Goal: Task Accomplishment & Management: Complete application form

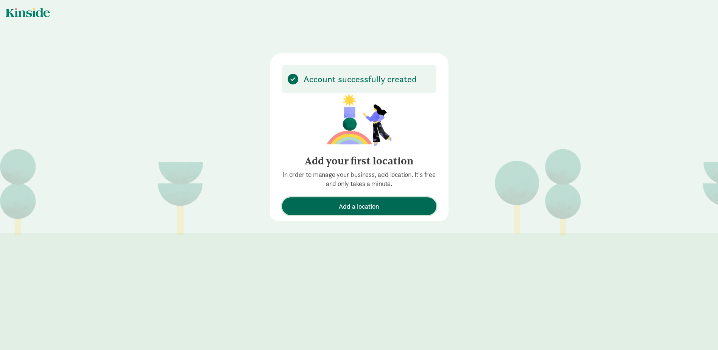
click at [376, 207] on span "Add a location" at bounding box center [359, 206] width 41 height 10
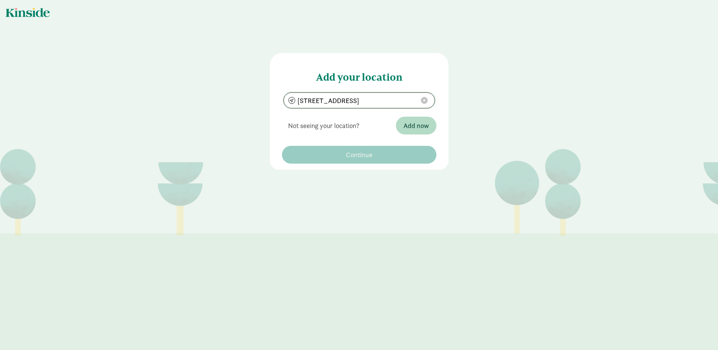
click at [337, 101] on input "[STREET_ADDRESS]" at bounding box center [359, 100] width 151 height 15
type input "[STREET_ADDRESS][PERSON_NAME]"
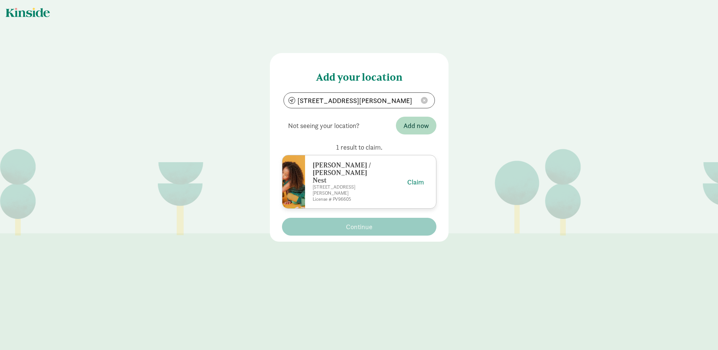
click at [339, 169] on h6 "[PERSON_NAME] / [PERSON_NAME] Nest" at bounding box center [345, 172] width 65 height 23
click at [417, 177] on button "Claim" at bounding box center [415, 182] width 17 height 10
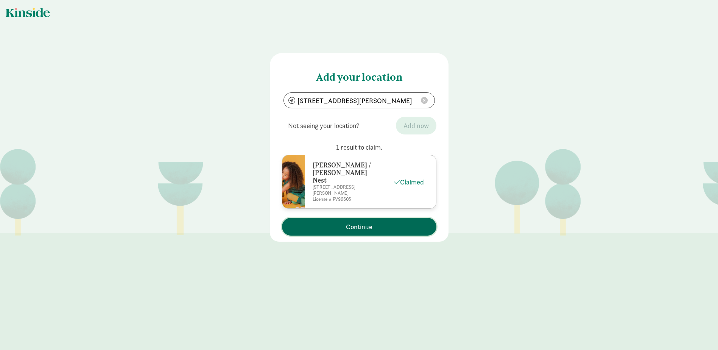
click at [373, 221] on span "Continue" at bounding box center [359, 226] width 147 height 10
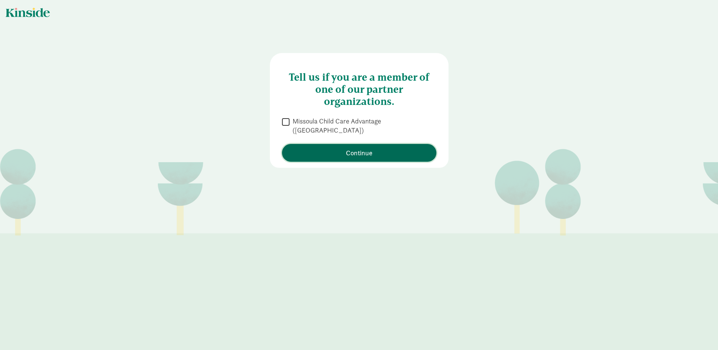
click at [368, 148] on span "Continue" at bounding box center [359, 153] width 27 height 10
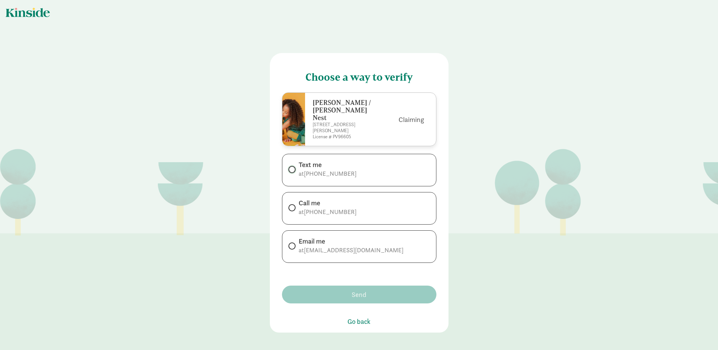
click at [288, 167] on input "Text me at [PHONE_NUMBER]" at bounding box center [290, 169] width 5 height 5
radio input "true"
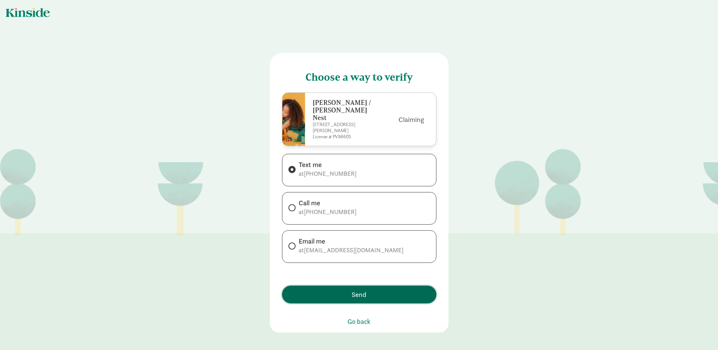
click at [373, 289] on span "Send" at bounding box center [359, 294] width 147 height 10
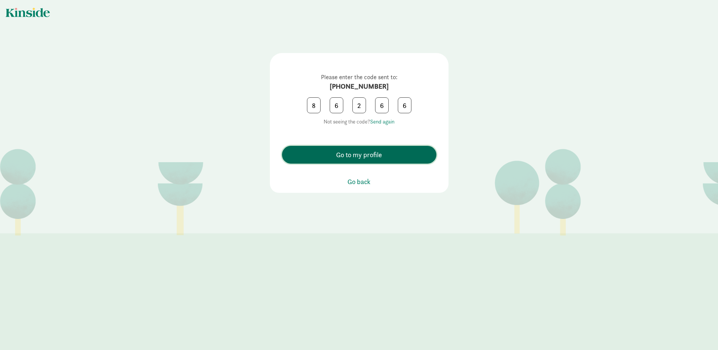
click at [340, 157] on span "Go to my profile" at bounding box center [359, 155] width 46 height 10
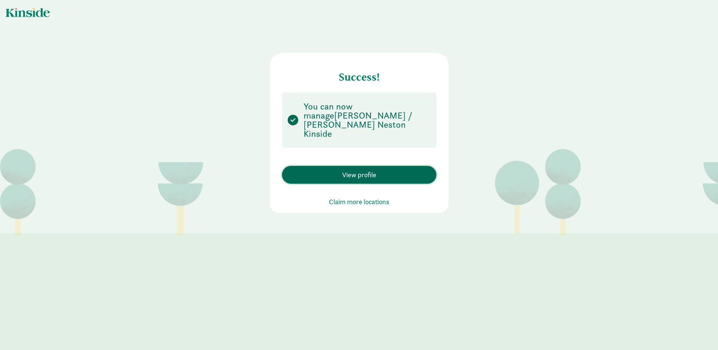
click at [353, 170] on span "View profile" at bounding box center [359, 175] width 34 height 10
